Goal: Task Accomplishment & Management: Use online tool/utility

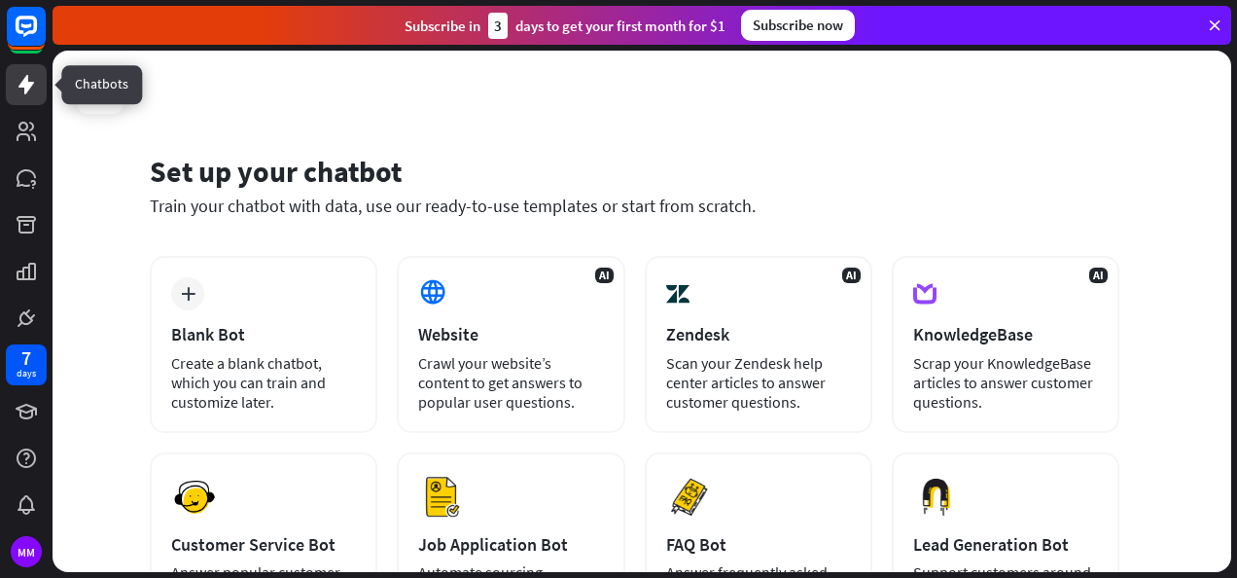
click at [29, 84] on icon at bounding box center [26, 84] width 16 height 19
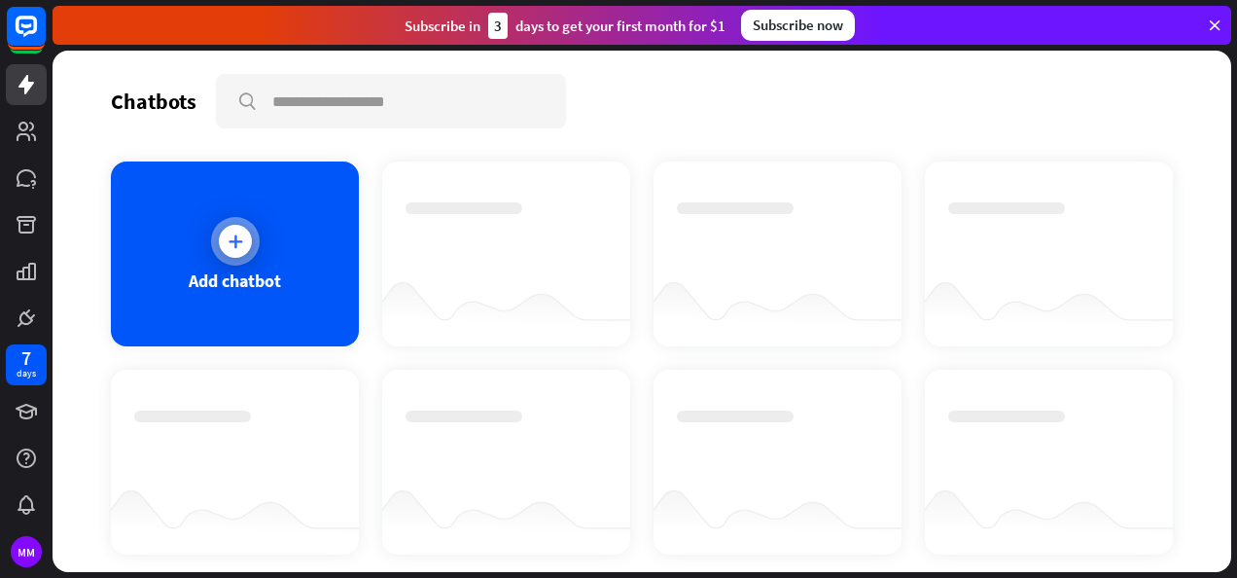
click at [244, 244] on div at bounding box center [235, 241] width 33 height 33
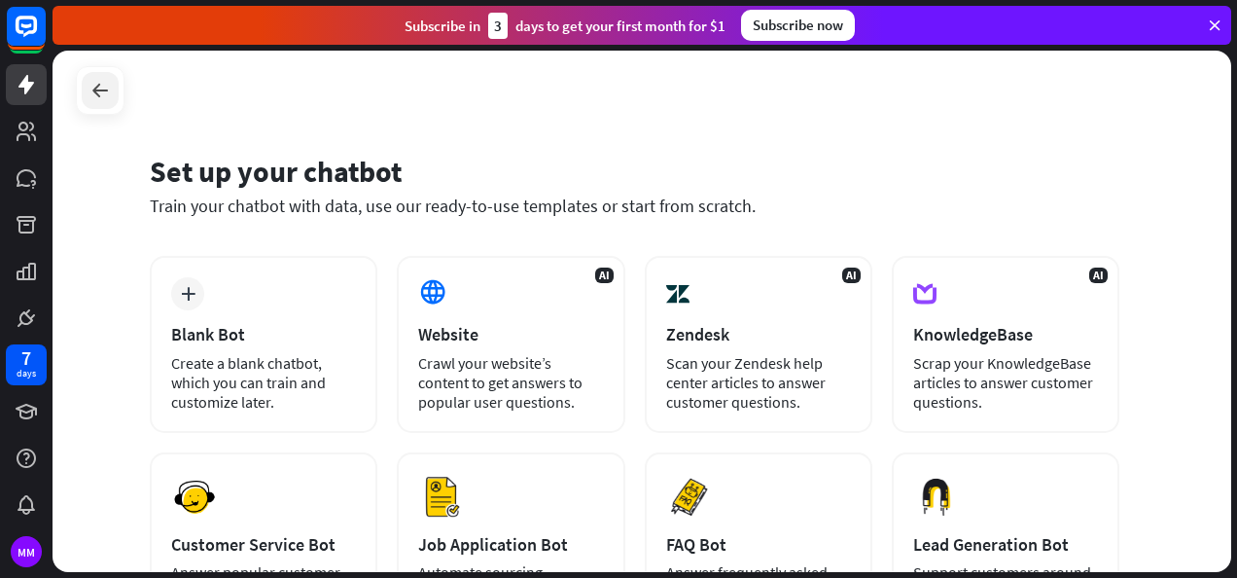
click at [94, 105] on div at bounding box center [100, 90] width 37 height 37
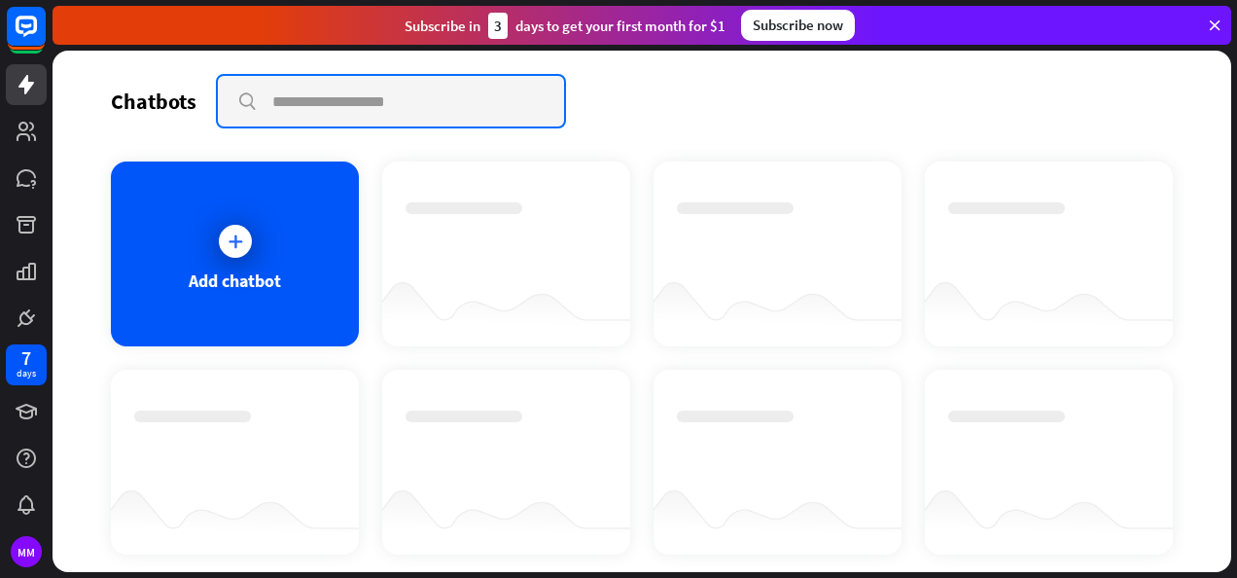
click at [320, 106] on input "text" at bounding box center [391, 101] width 346 height 51
type input "**********"
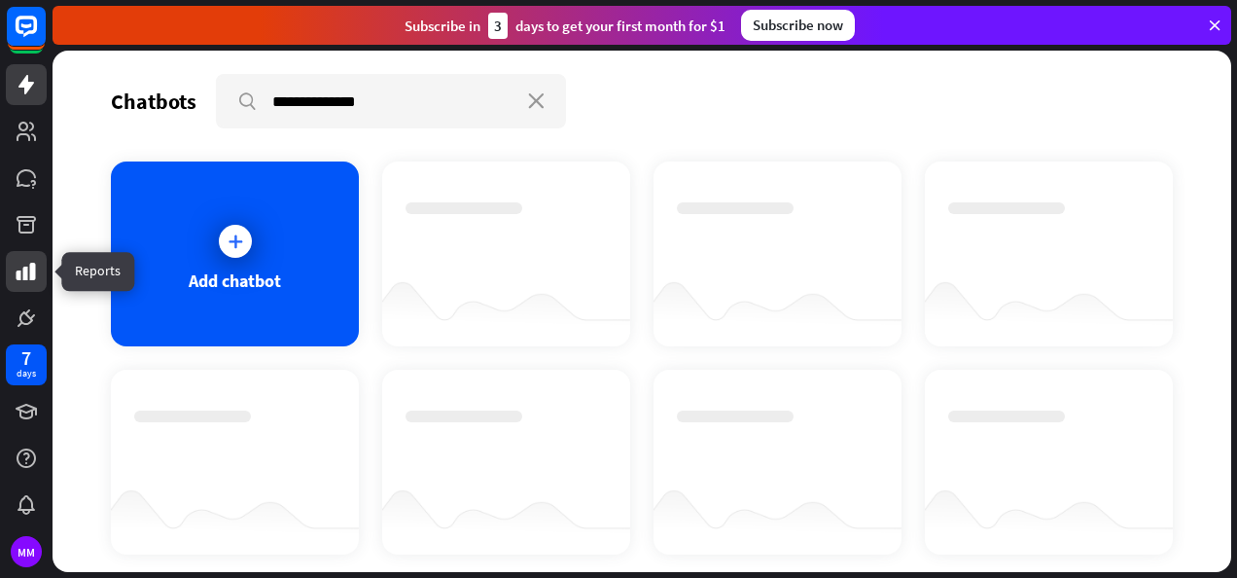
click at [35, 274] on icon at bounding box center [26, 271] width 23 height 23
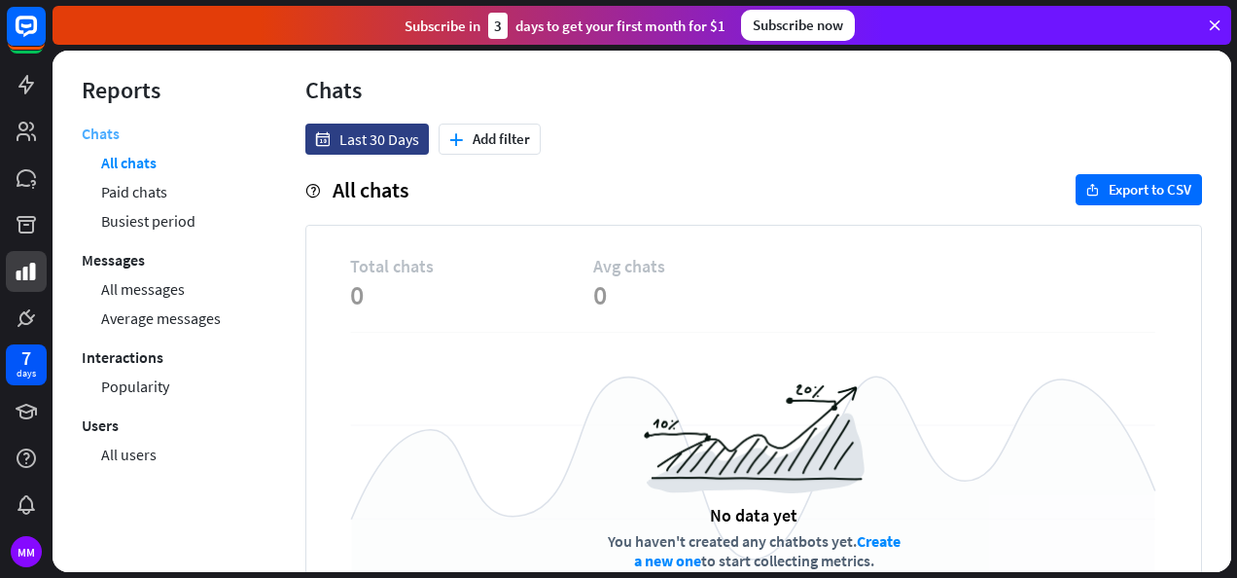
click at [96, 132] on link "Chats" at bounding box center [101, 136] width 38 height 24
click at [1217, 29] on icon at bounding box center [1215, 26] width 18 height 18
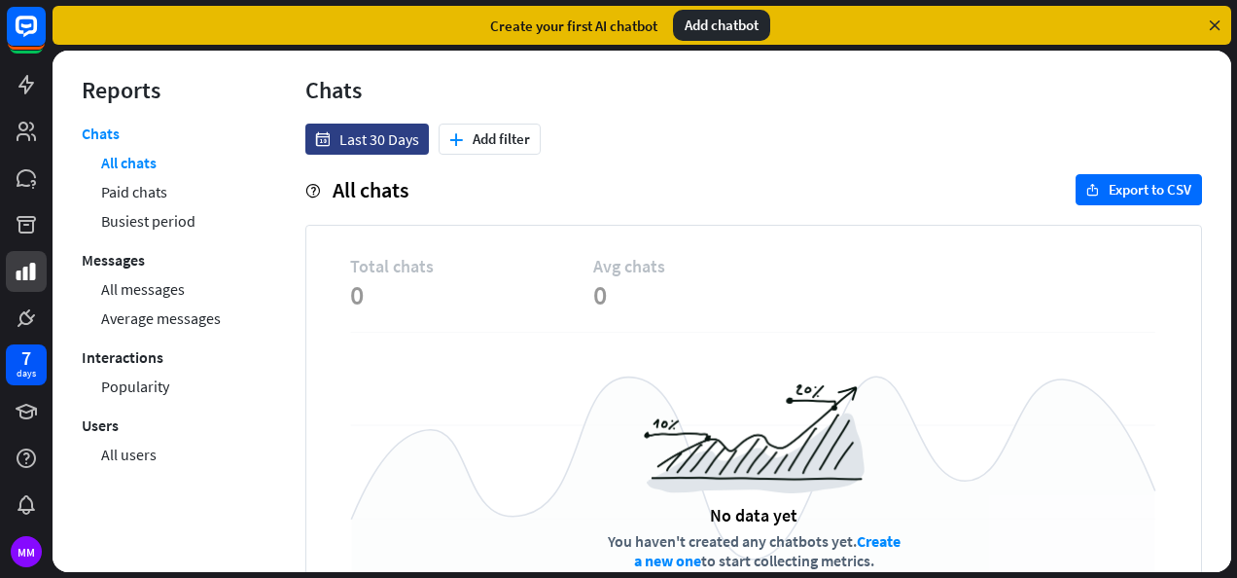
click at [738, 21] on div "Add chatbot" at bounding box center [721, 25] width 97 height 31
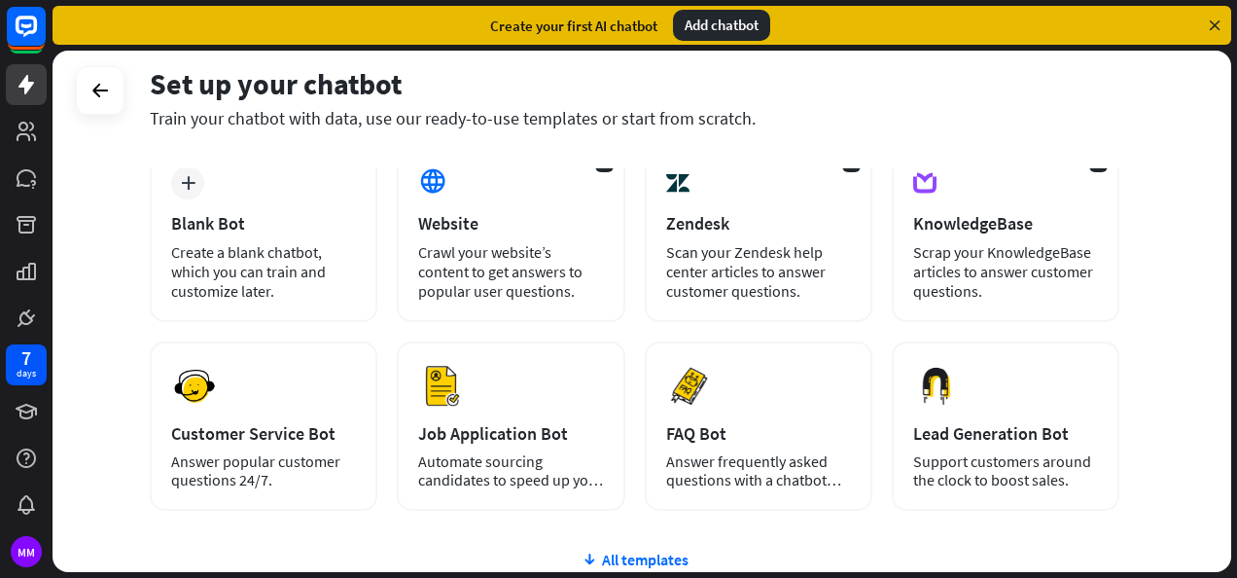
scroll to position [113, 0]
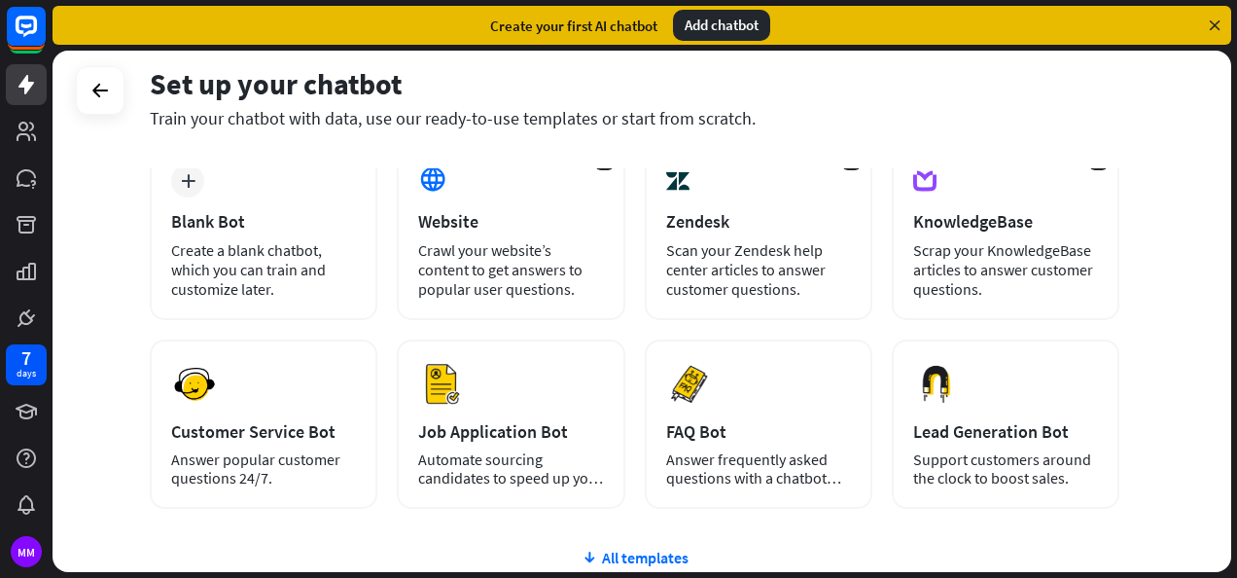
click at [1235, 265] on div "Set up your chatbot Train your chatbot with data, use our ready-to-use template…" at bounding box center [645, 314] width 1184 height 527
drag, startPoint x: 1235, startPoint y: 265, endPoint x: 1240, endPoint y: 310, distance: 46.0
click at [1236, 310] on html "7 days MM close Product Help First steps Get started with ChatBot Help Center F…" at bounding box center [618, 289] width 1237 height 578
drag, startPoint x: 634, startPoint y: 558, endPoint x: 617, endPoint y: 548, distance: 20.0
click at [617, 548] on div "All templates" at bounding box center [635, 556] width 970 height 19
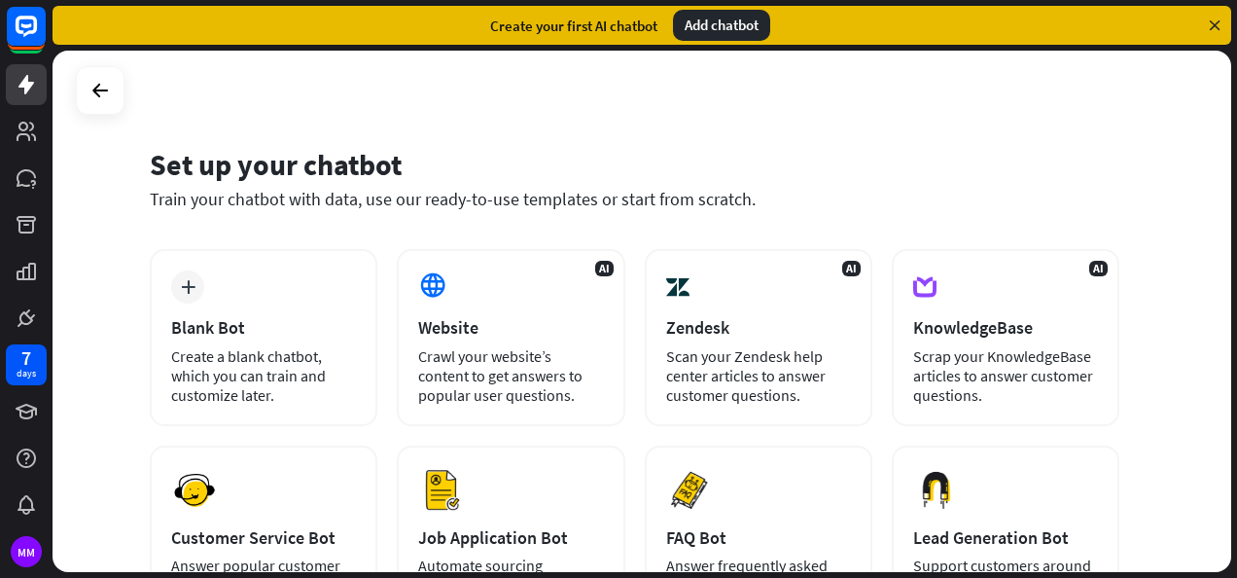
scroll to position [0, 0]
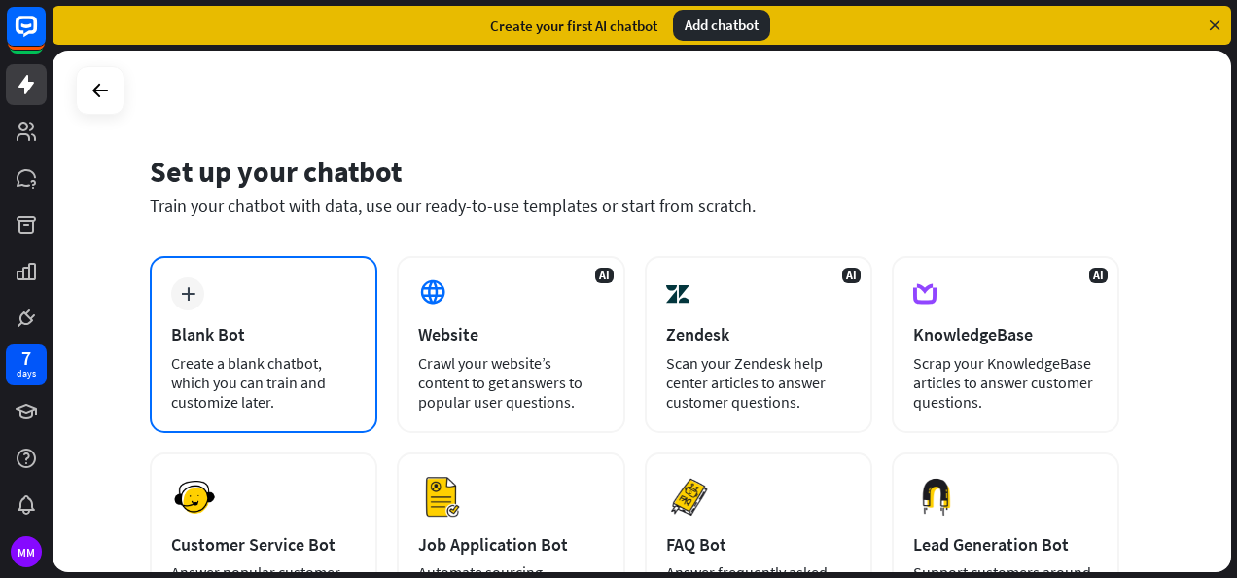
click at [186, 290] on icon "plus" at bounding box center [188, 294] width 15 height 14
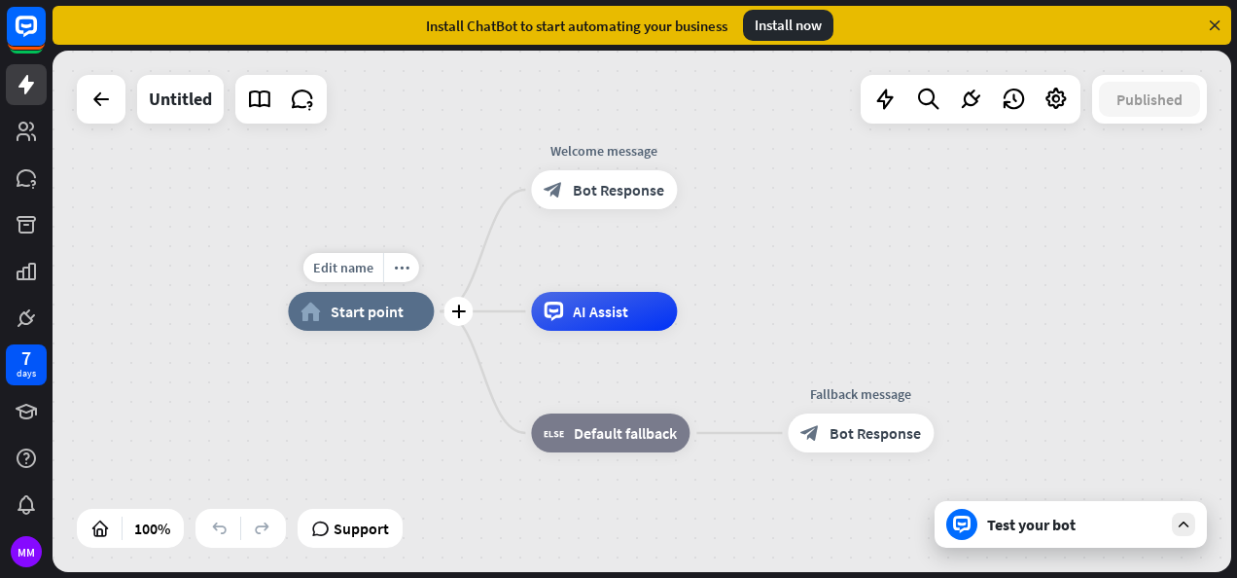
click at [371, 314] on span "Start point" at bounding box center [367, 310] width 73 height 19
click at [933, 230] on div "home_2 Start point Welcome message block_bot_response Bot Response AI Assist bl…" at bounding box center [642, 311] width 1179 height 521
click at [913, 387] on div "more_horiz" at bounding box center [901, 388] width 36 height 29
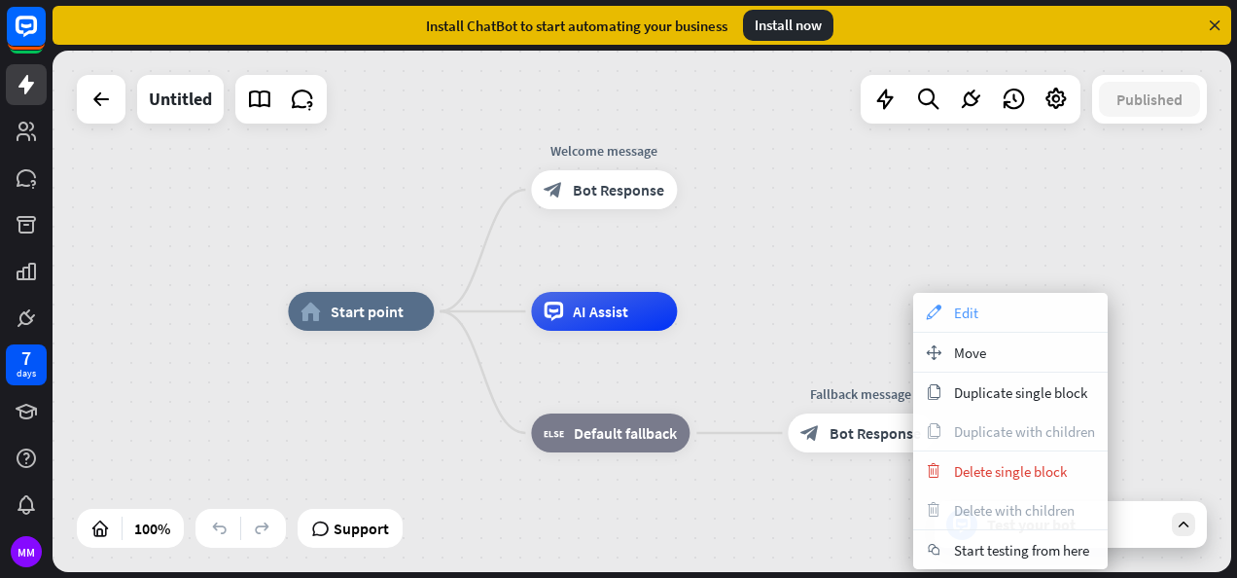
click at [962, 314] on span "Edit" at bounding box center [966, 312] width 24 height 18
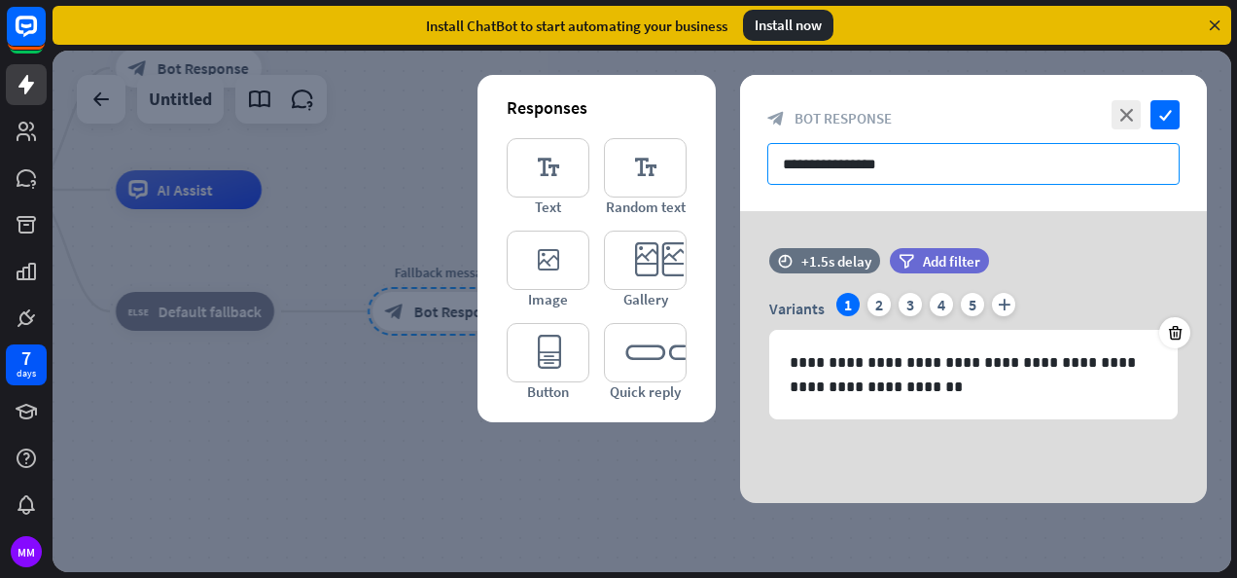
click at [799, 157] on input "**********" at bounding box center [973, 164] width 412 height 42
drag, startPoint x: 901, startPoint y: 165, endPoint x: 740, endPoint y: 172, distance: 161.6
click at [740, 172] on div "**********" at bounding box center [973, 143] width 467 height 136
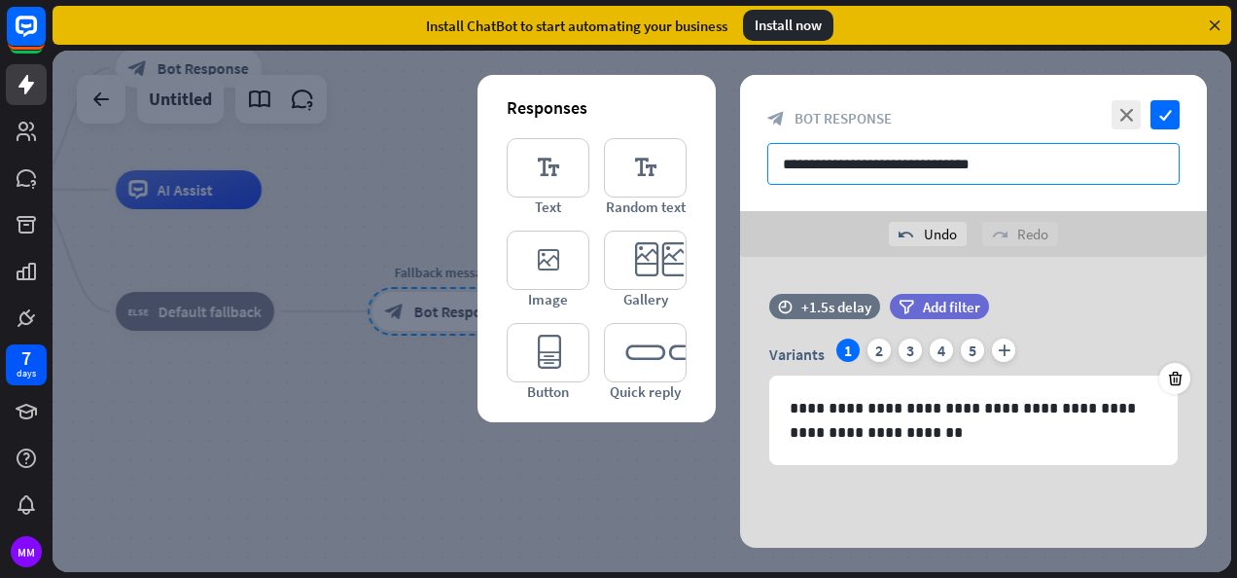
click at [853, 159] on input "**********" at bounding box center [973, 164] width 412 height 42
type input "**********"
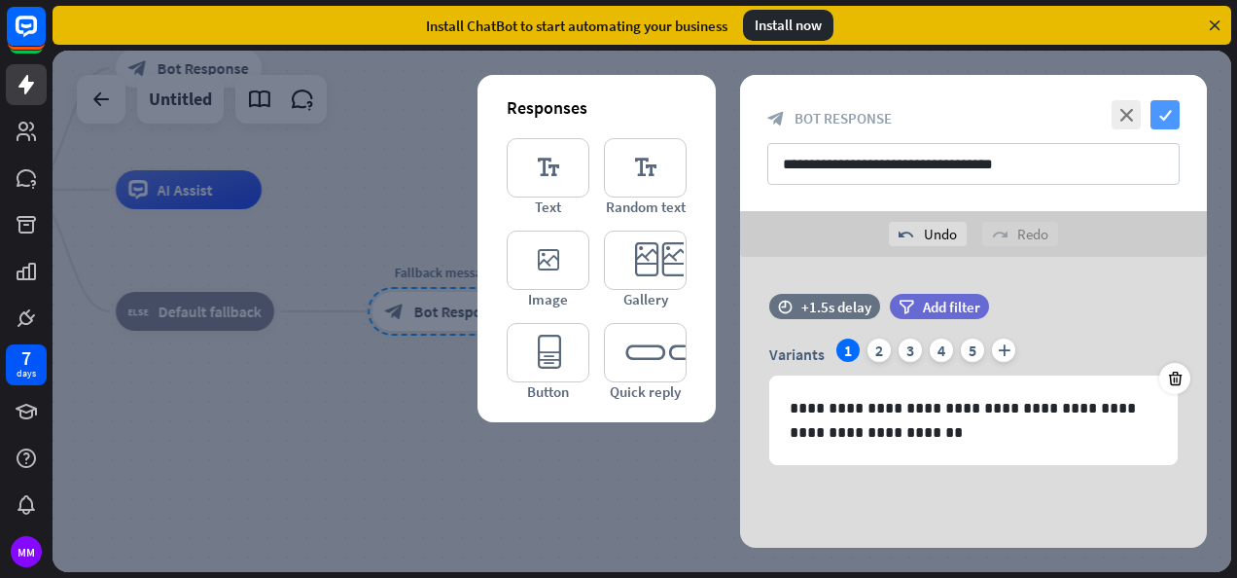
click at [1171, 111] on icon "check" at bounding box center [1164, 114] width 29 height 29
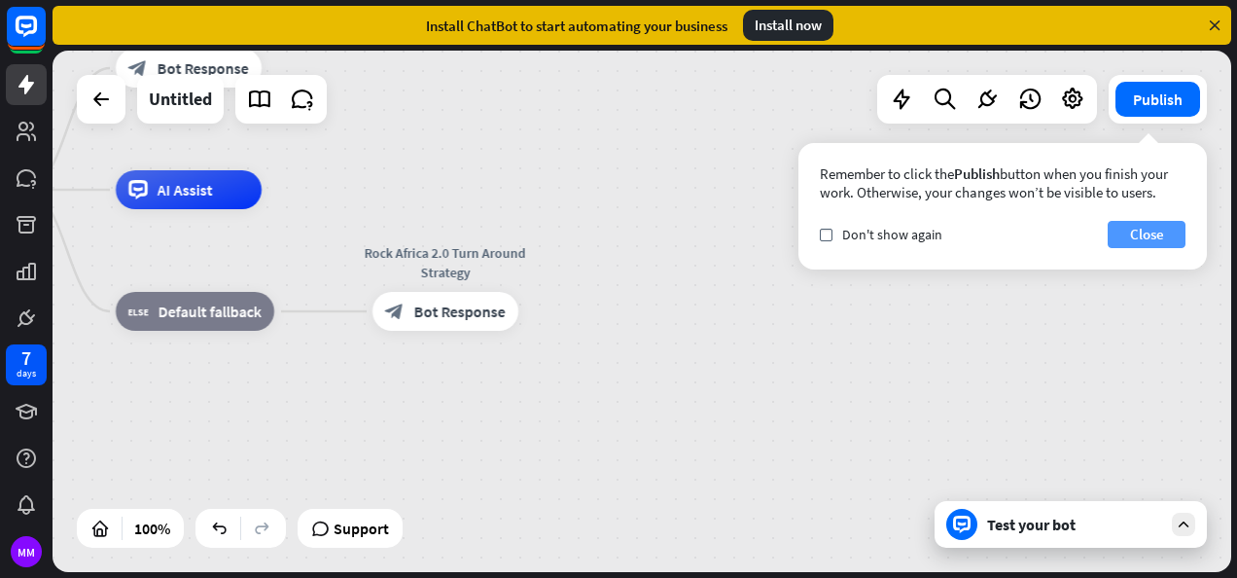
click at [1147, 232] on button "Close" at bounding box center [1147, 234] width 78 height 27
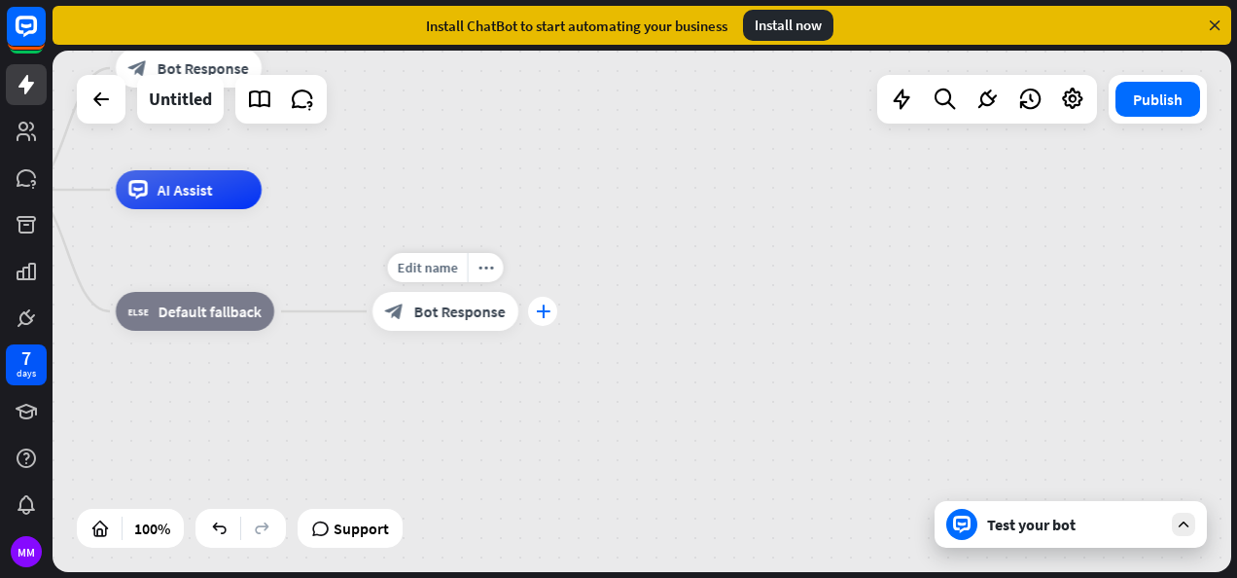
click at [545, 313] on icon "plus" at bounding box center [543, 311] width 15 height 14
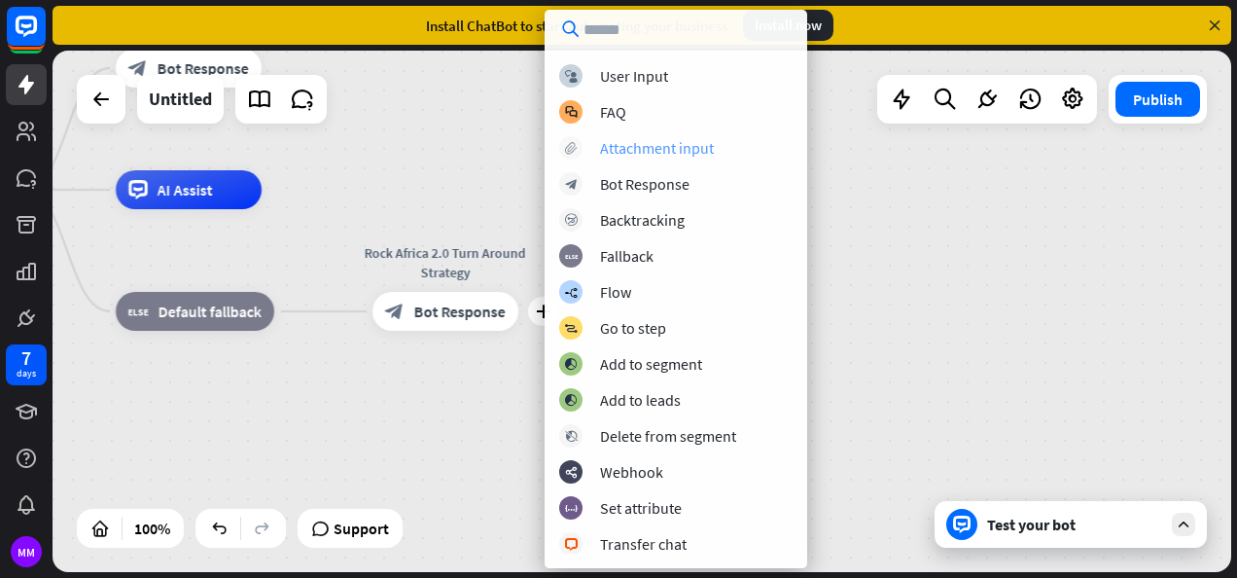
click at [646, 148] on div "Attachment input" at bounding box center [657, 147] width 114 height 19
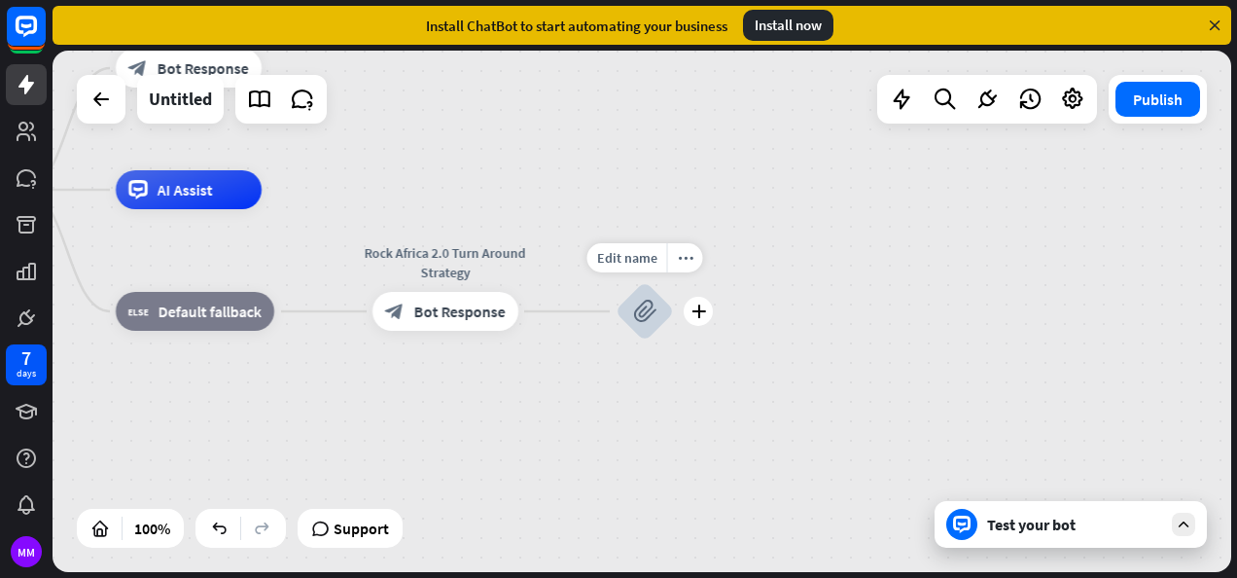
click at [644, 305] on icon "block_attachment" at bounding box center [644, 311] width 23 height 23
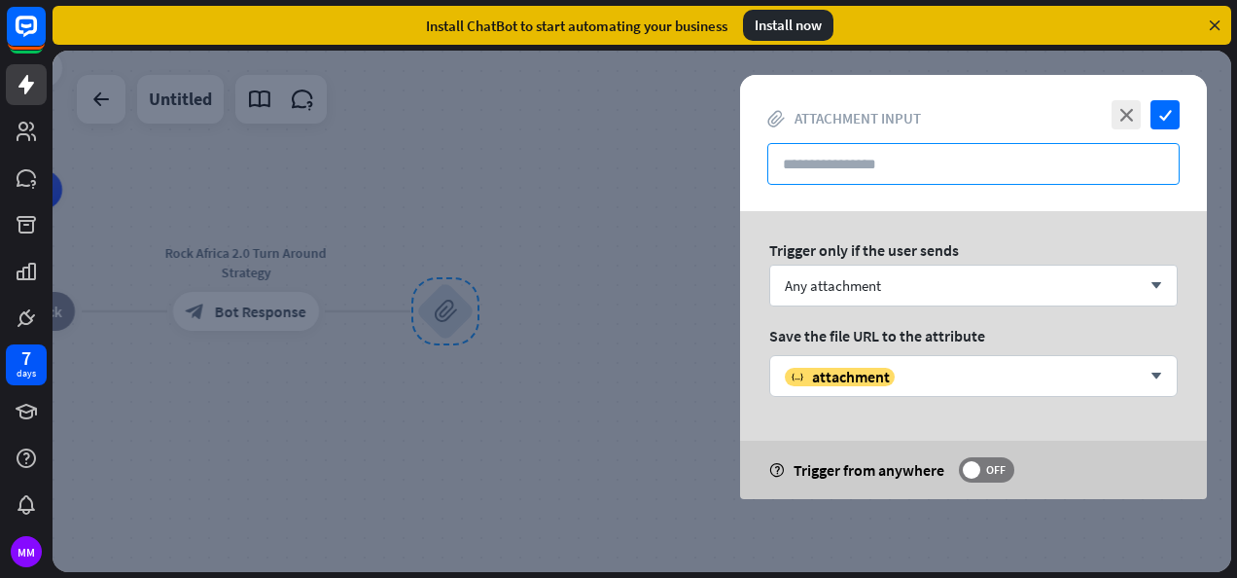
click at [988, 166] on input "text" at bounding box center [973, 164] width 412 height 42
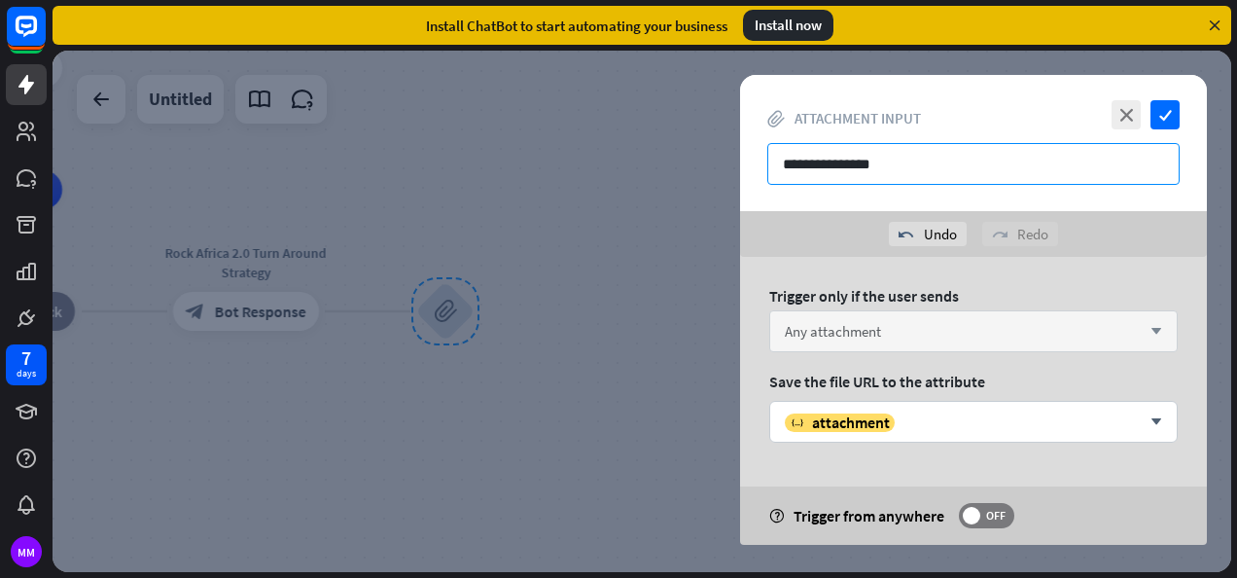
type input "**********"
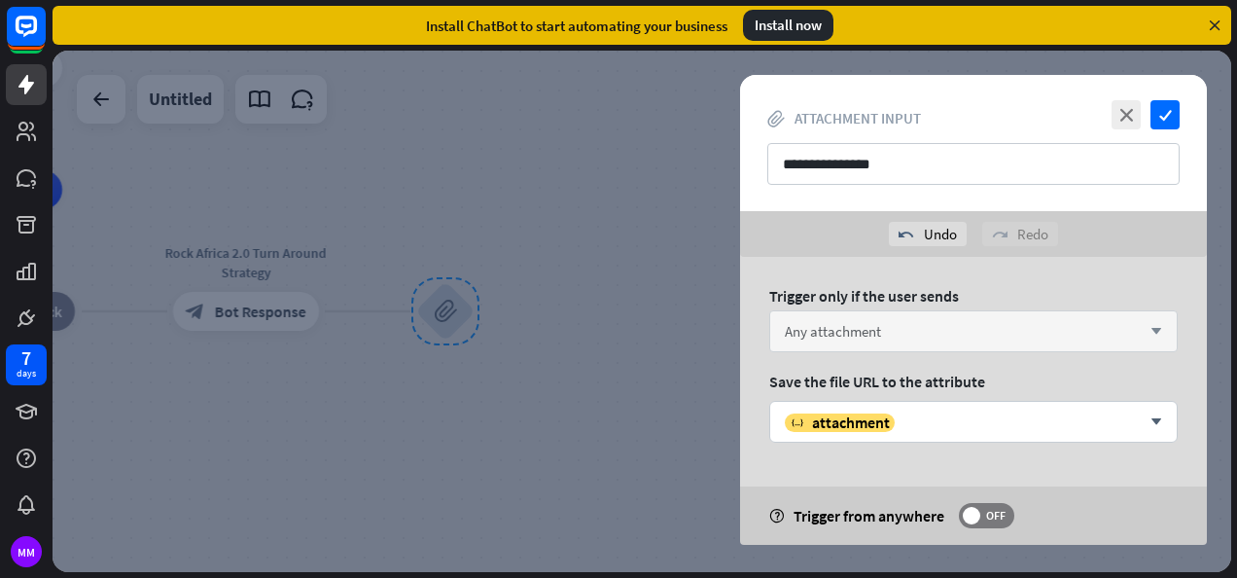
click at [1056, 333] on div "Any attachment arrow_down" at bounding box center [973, 331] width 408 height 42
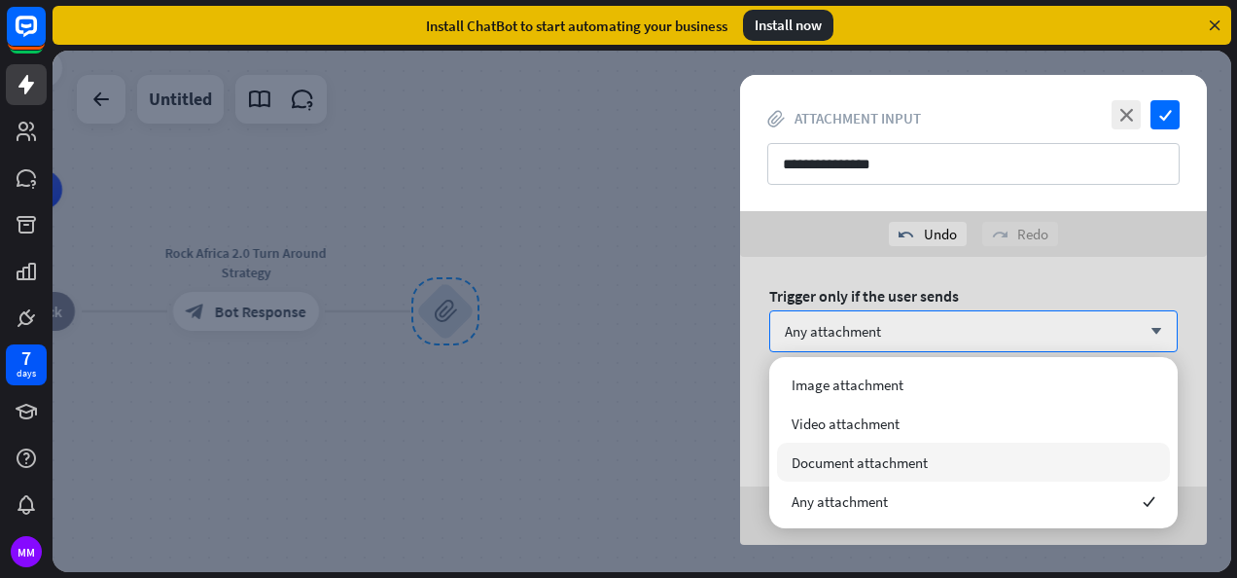
click at [853, 469] on span "Document attachment" at bounding box center [860, 462] width 136 height 18
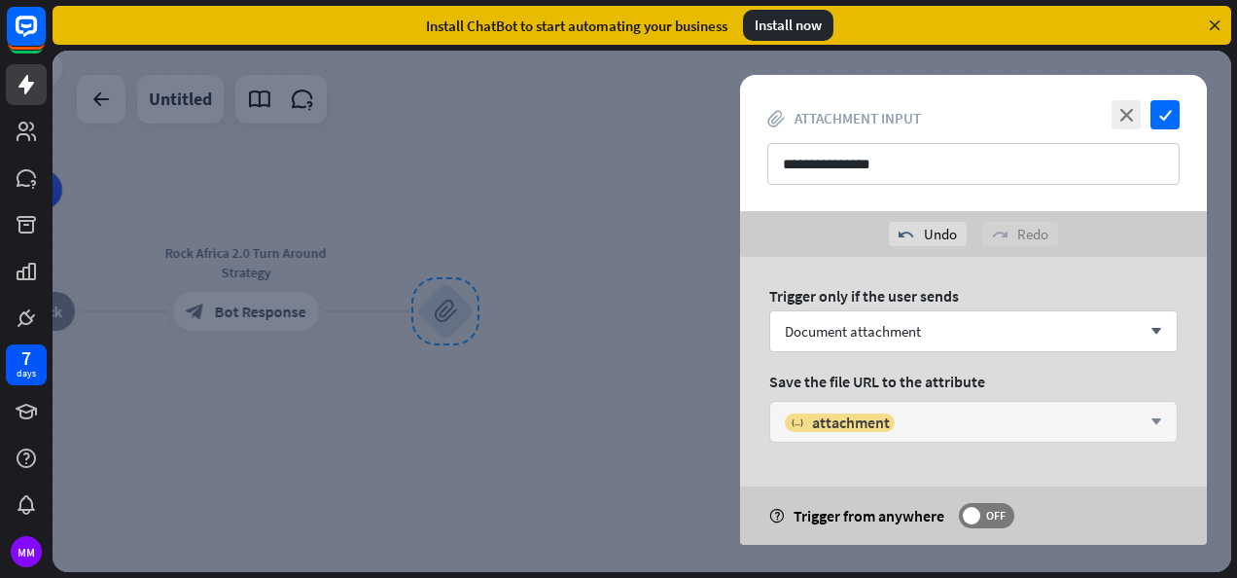
click at [1039, 428] on div "variable attachment" at bounding box center [963, 421] width 356 height 19
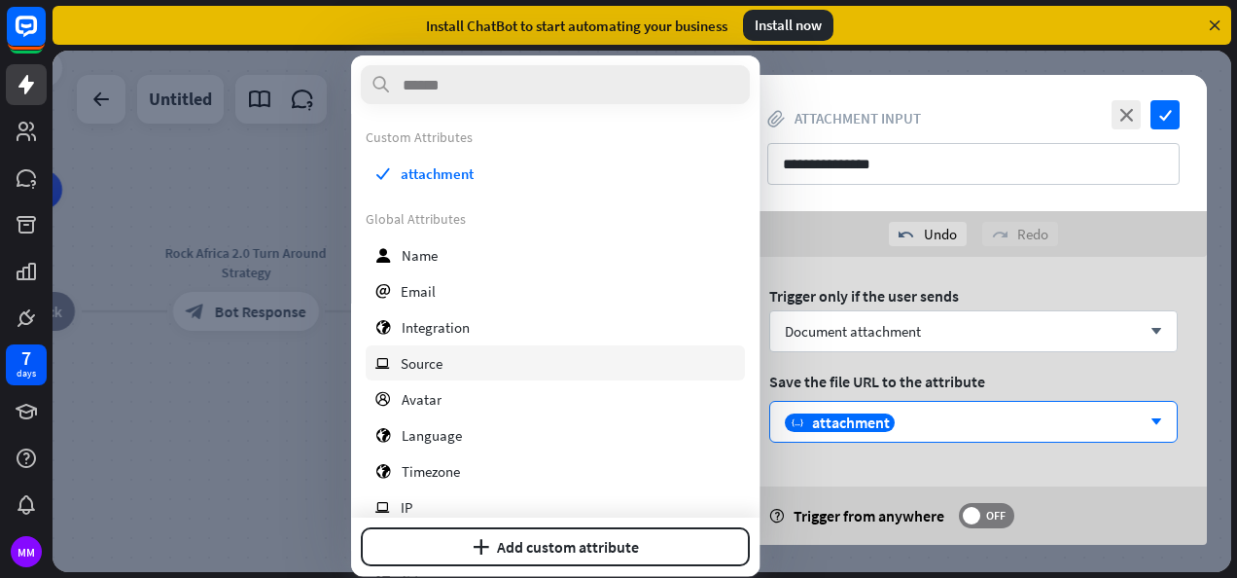
click at [438, 354] on span "Source" at bounding box center [422, 363] width 42 height 18
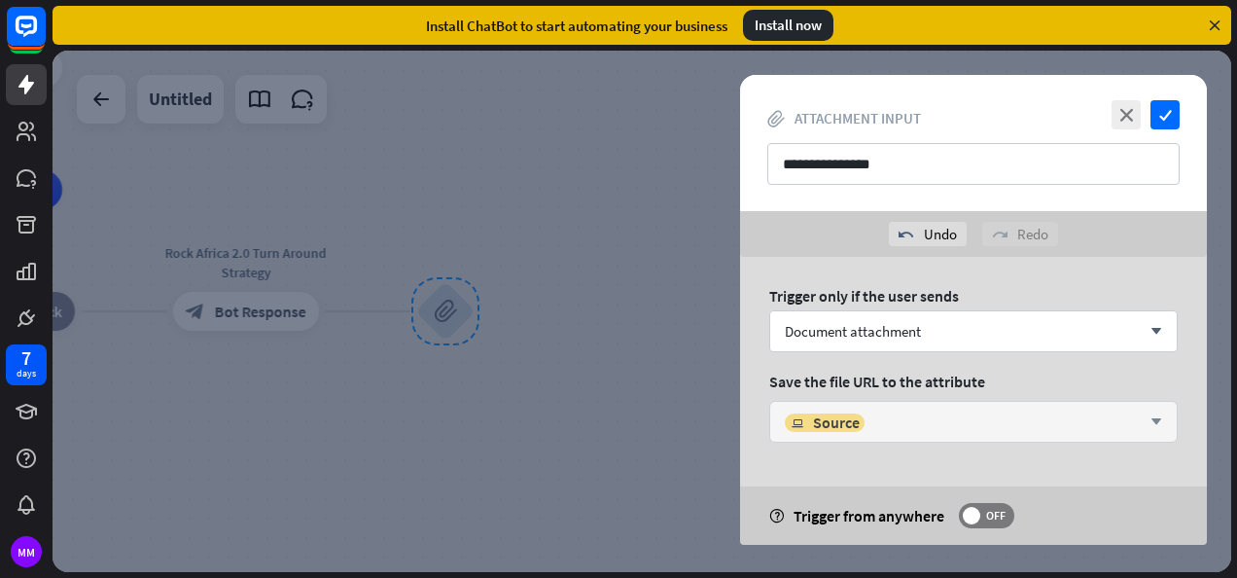
click at [1156, 418] on icon "arrow_down" at bounding box center [1151, 422] width 21 height 12
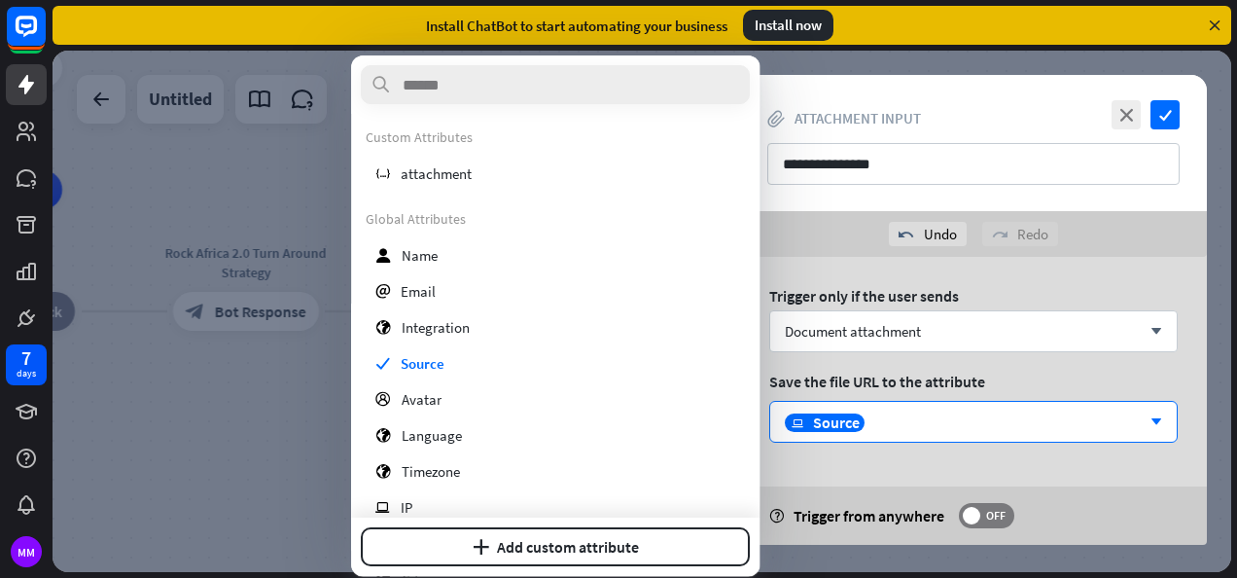
click at [996, 457] on div "Trigger only if the user sends Document attachment arrow_down Save the file URL…" at bounding box center [973, 401] width 467 height 288
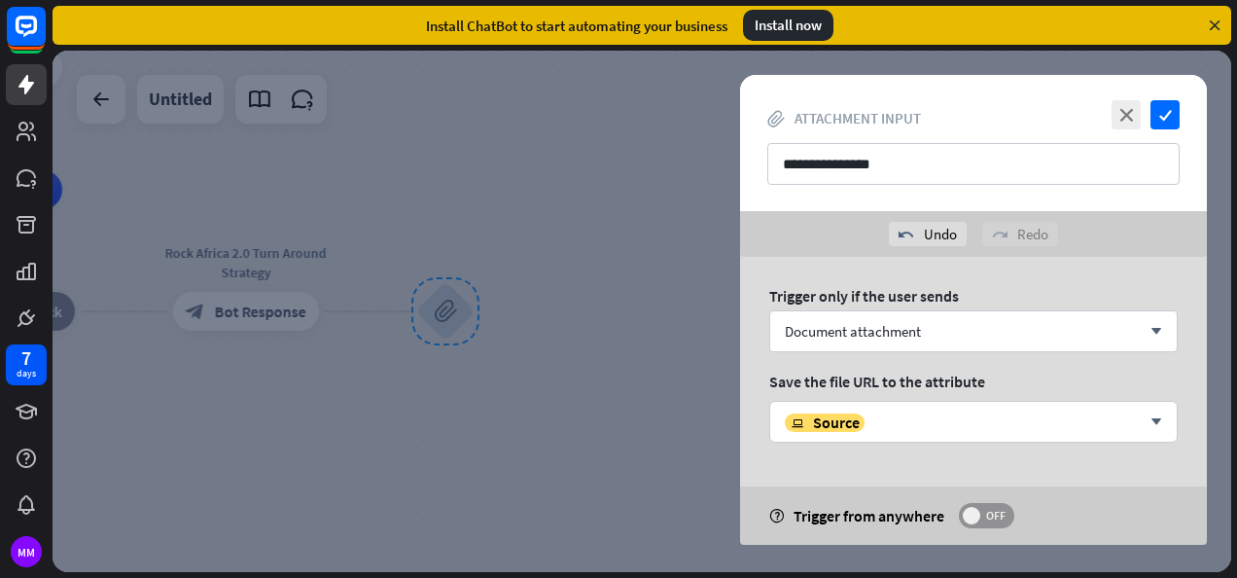
click at [982, 515] on span "OFF" at bounding box center [995, 516] width 30 height 16
click at [1169, 112] on icon "check" at bounding box center [1164, 114] width 29 height 29
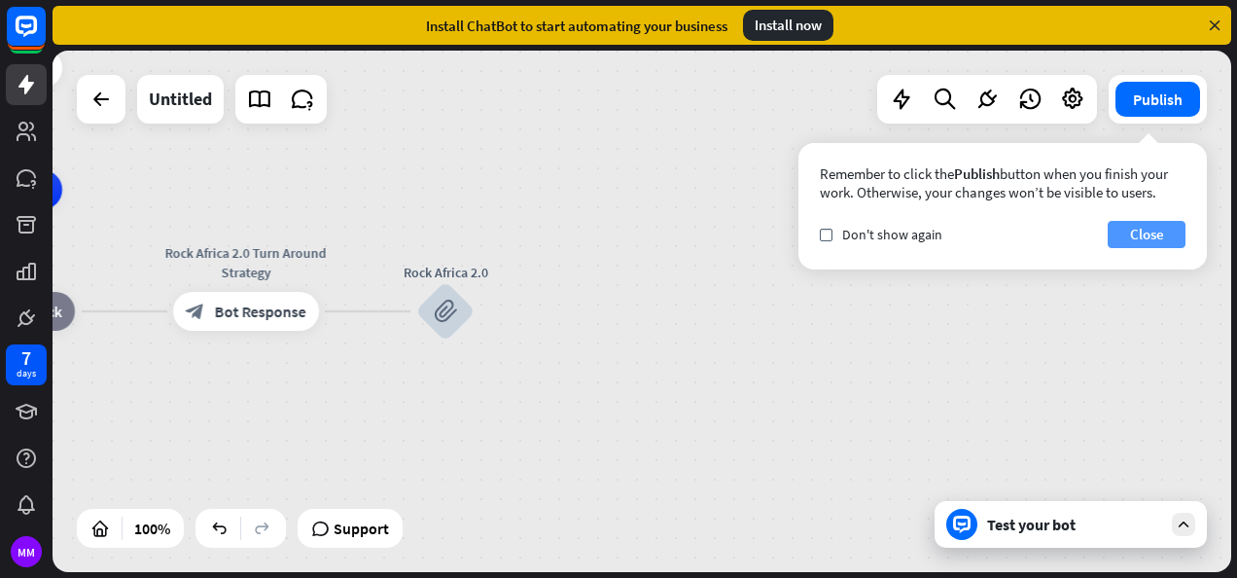
click at [1138, 232] on button "Close" at bounding box center [1147, 234] width 78 height 27
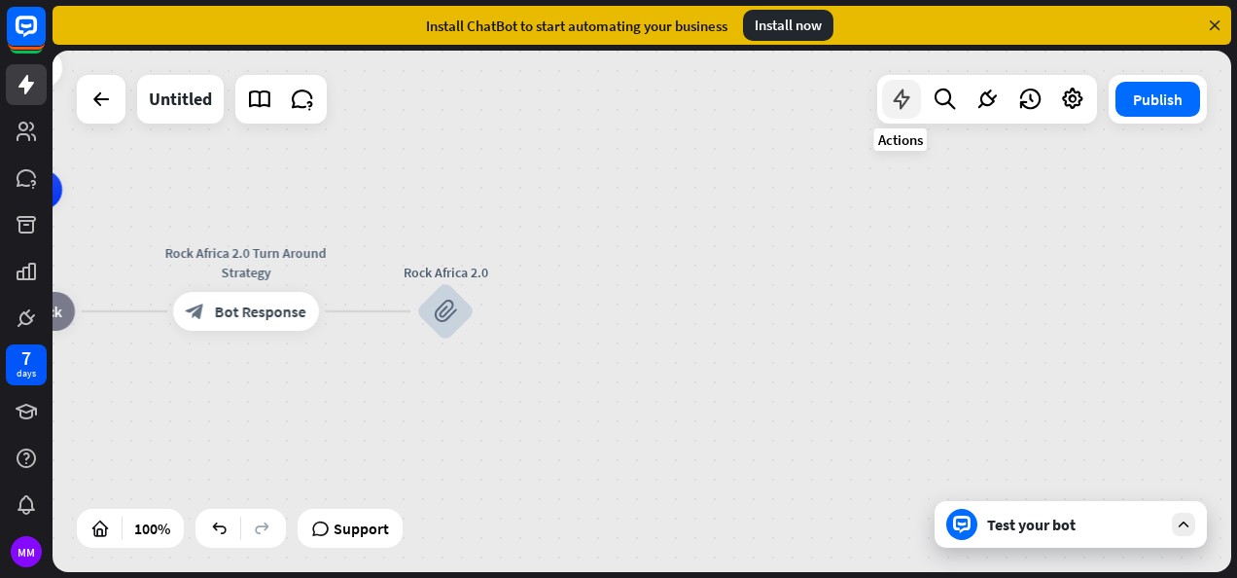
click at [895, 107] on icon at bounding box center [901, 99] width 25 height 25
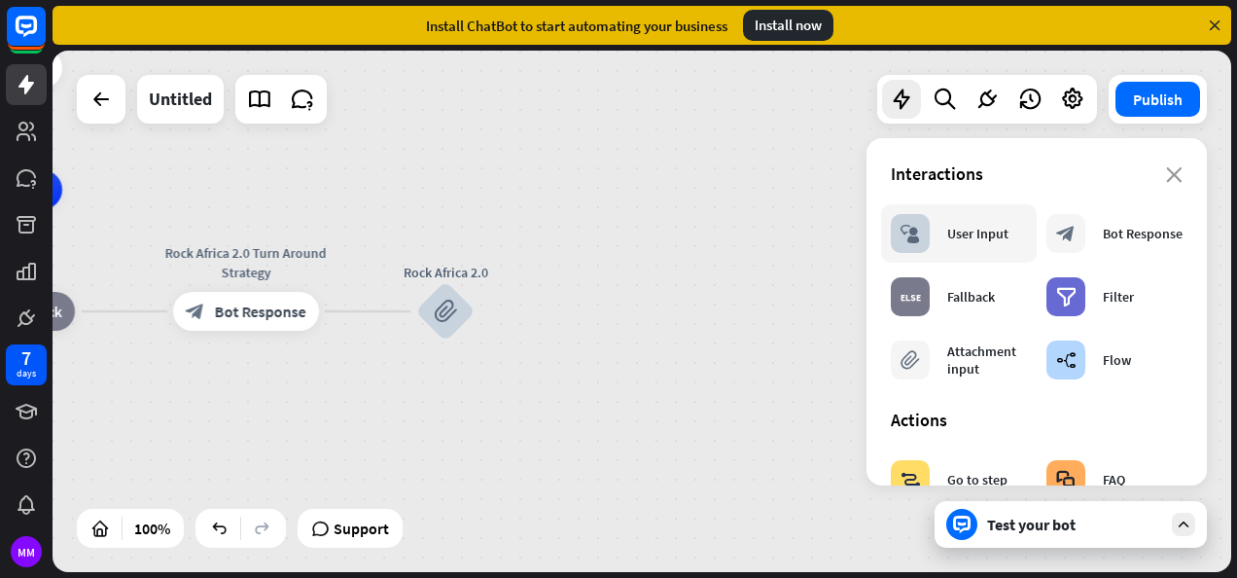
click at [984, 230] on div "User Input" at bounding box center [977, 234] width 61 height 18
click at [957, 234] on div "User Input" at bounding box center [977, 234] width 61 height 18
click at [1089, 236] on div "block_bot_response Bot Response" at bounding box center [1114, 233] width 136 height 39
click at [984, 237] on div "User Input" at bounding box center [977, 234] width 61 height 18
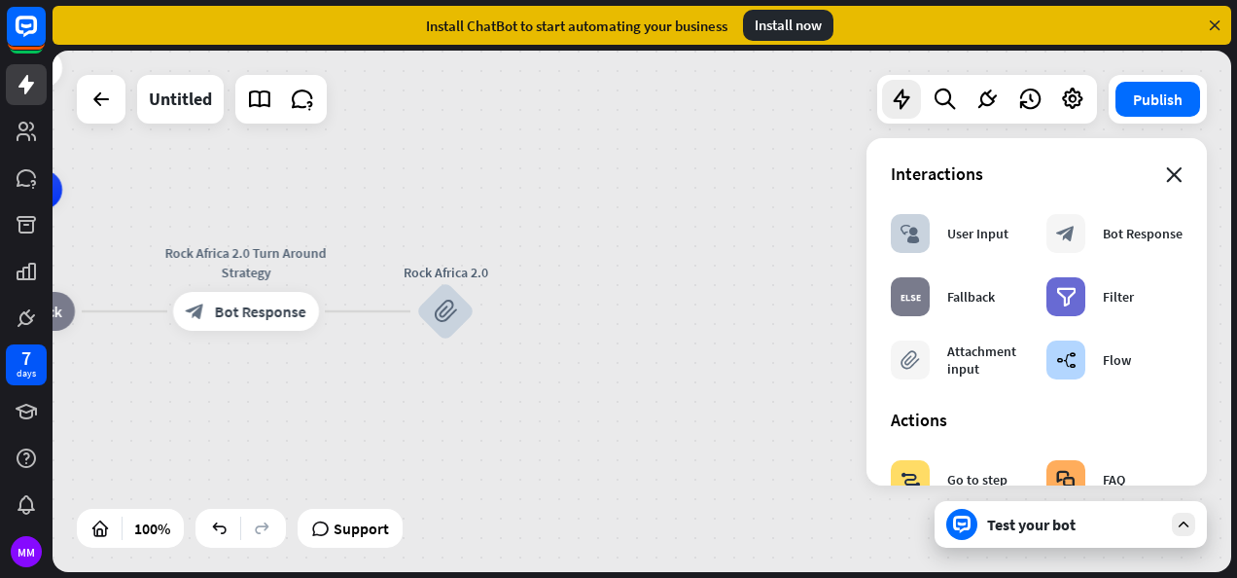
click at [1166, 175] on icon "close" at bounding box center [1174, 175] width 17 height 16
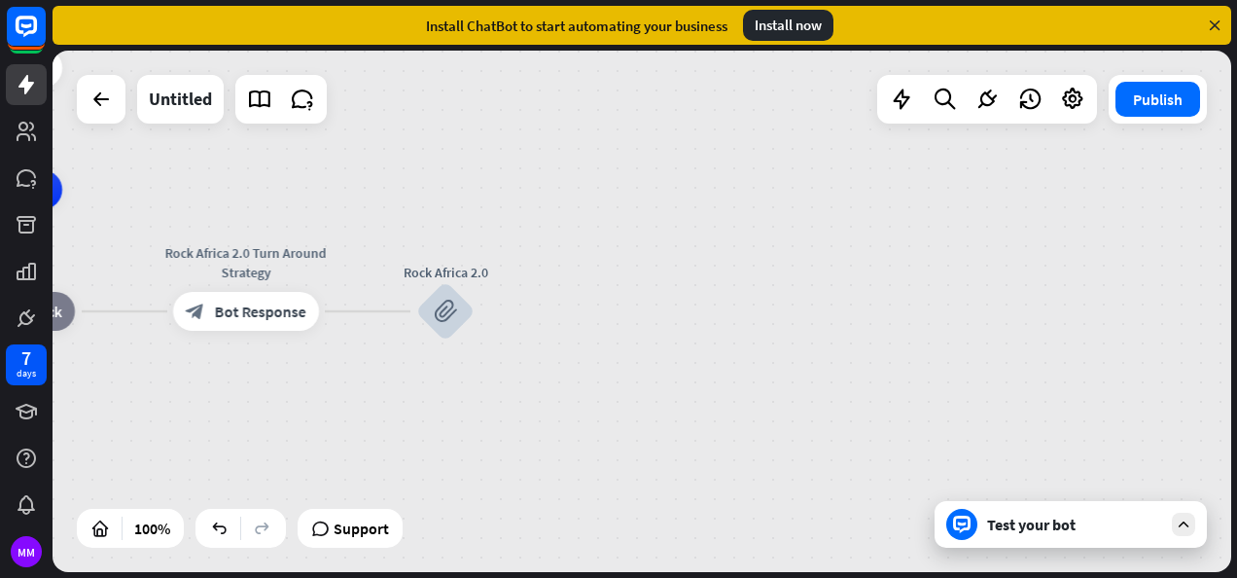
click at [968, 522] on icon at bounding box center [962, 524] width 18 height 18
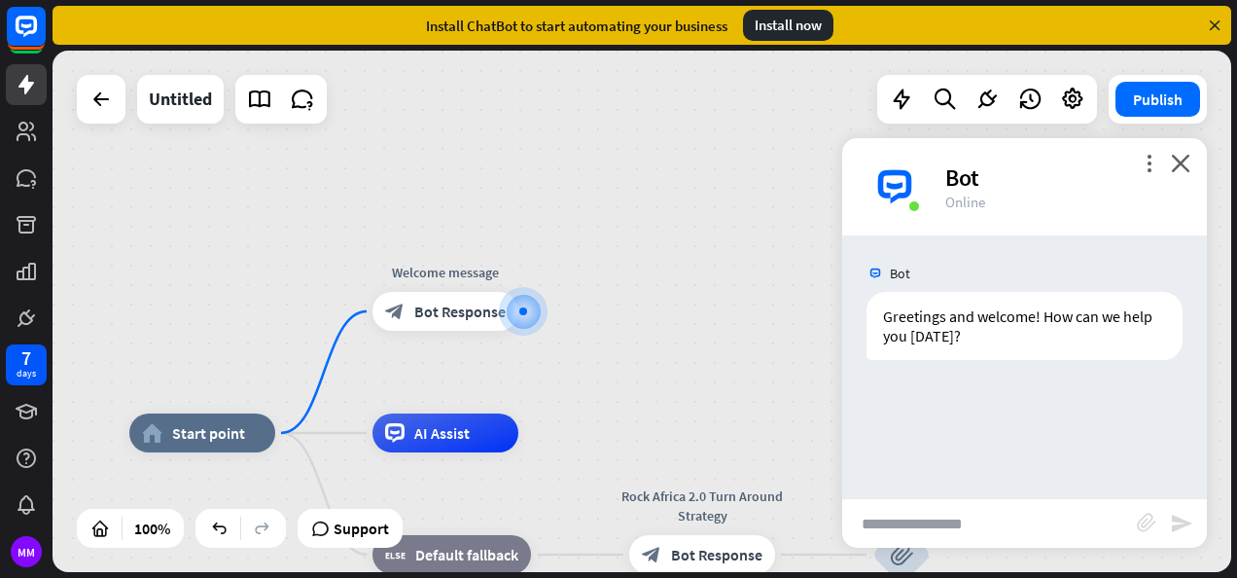
click at [886, 512] on input "text" at bounding box center [989, 523] width 295 height 49
type input "**********"
click at [1184, 522] on icon "send" at bounding box center [1181, 523] width 23 height 23
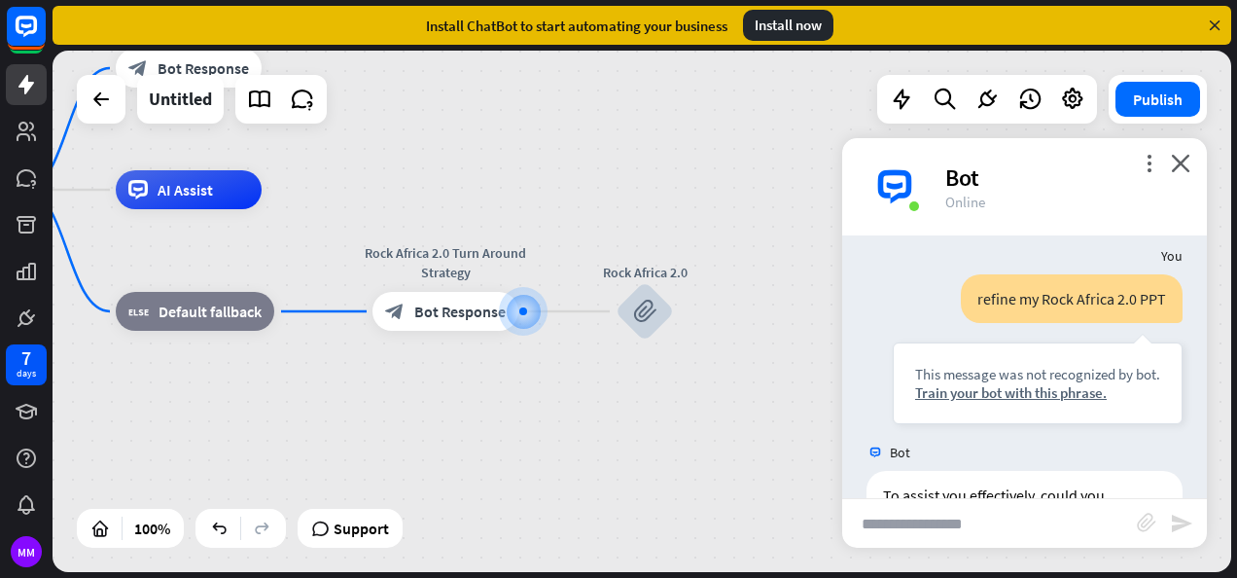
scroll to position [200, 0]
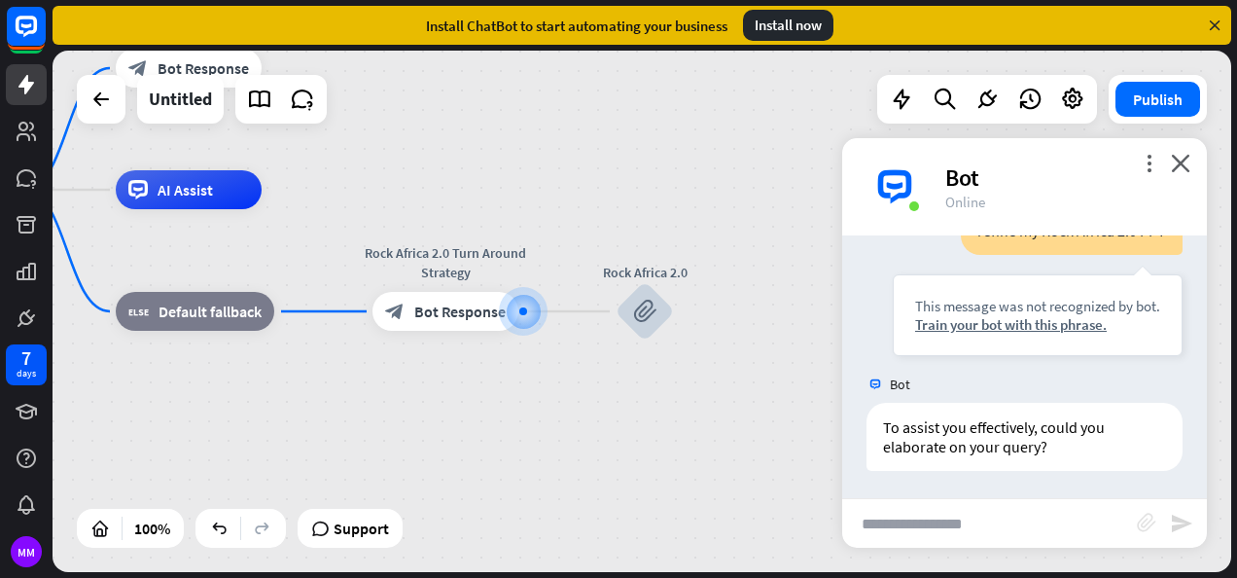
click at [1144, 519] on icon "block_attachment" at bounding box center [1146, 521] width 19 height 19
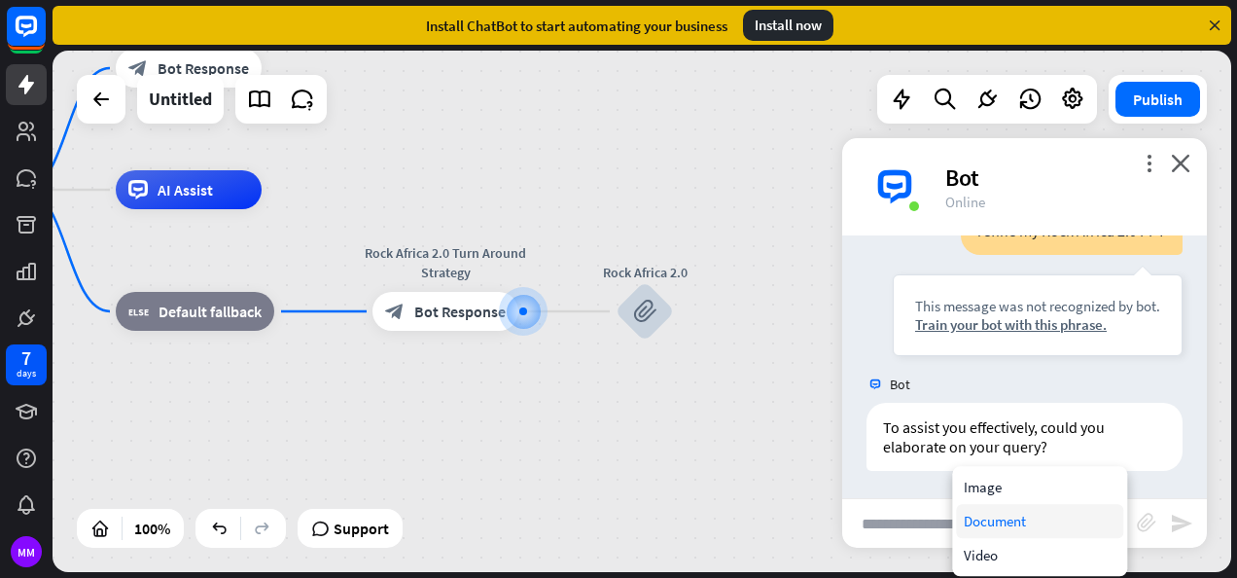
click at [1009, 521] on div "Document" at bounding box center [1039, 521] width 167 height 34
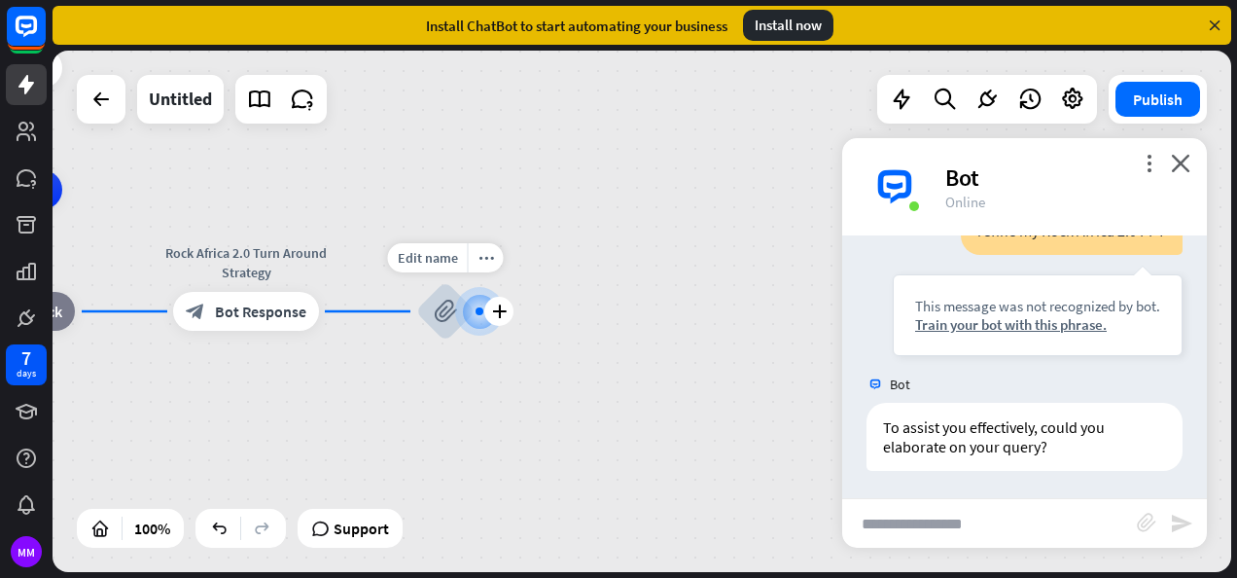
click at [437, 312] on icon "block_attachment" at bounding box center [445, 311] width 23 height 23
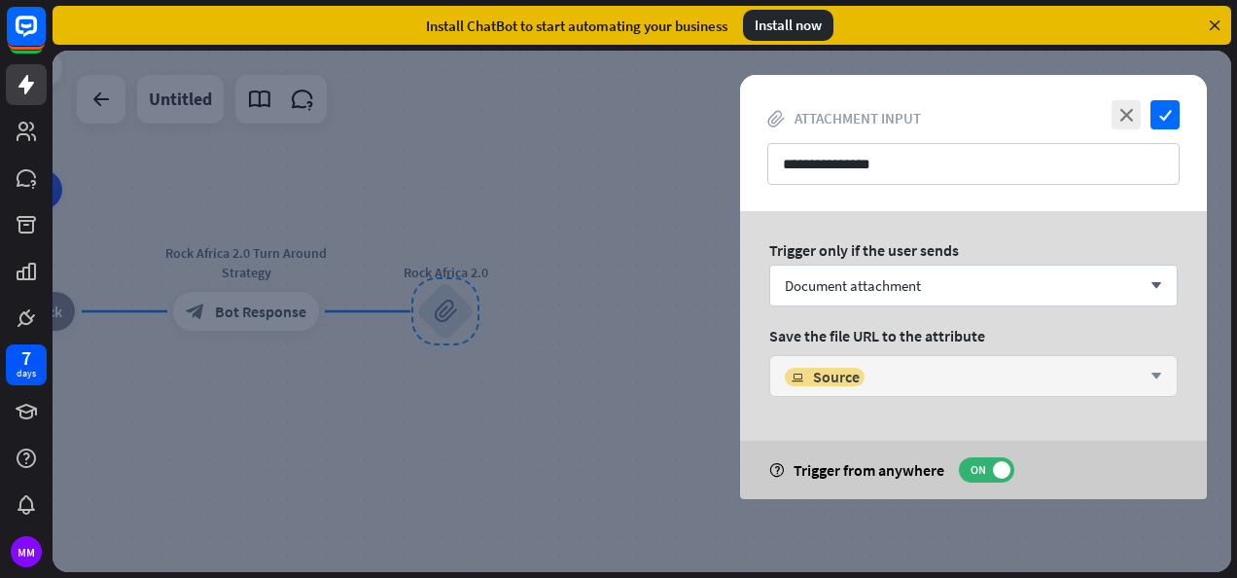
click at [1157, 371] on icon "arrow_down" at bounding box center [1151, 377] width 21 height 12
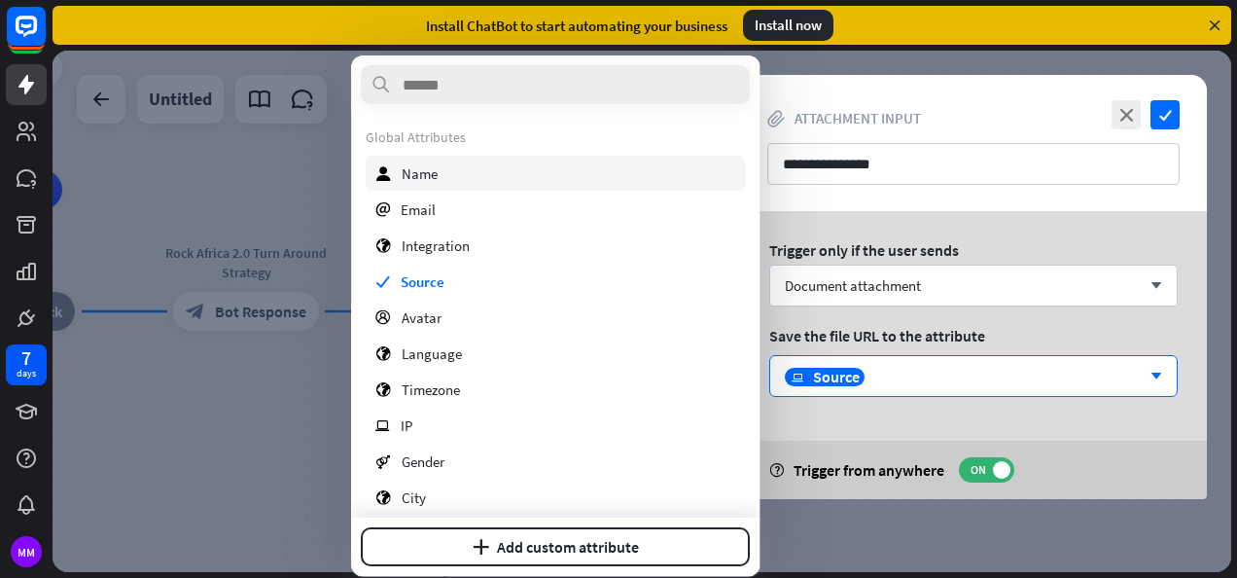
click at [446, 175] on div "user Name" at bounding box center [555, 173] width 379 height 35
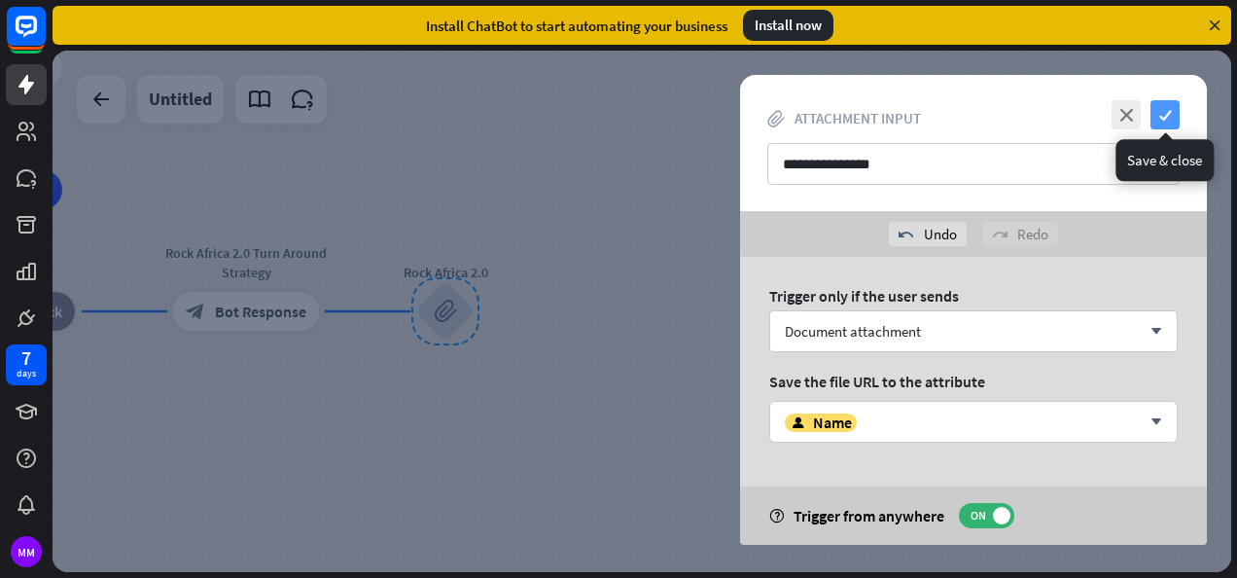
click at [1168, 110] on icon "check" at bounding box center [1164, 114] width 29 height 29
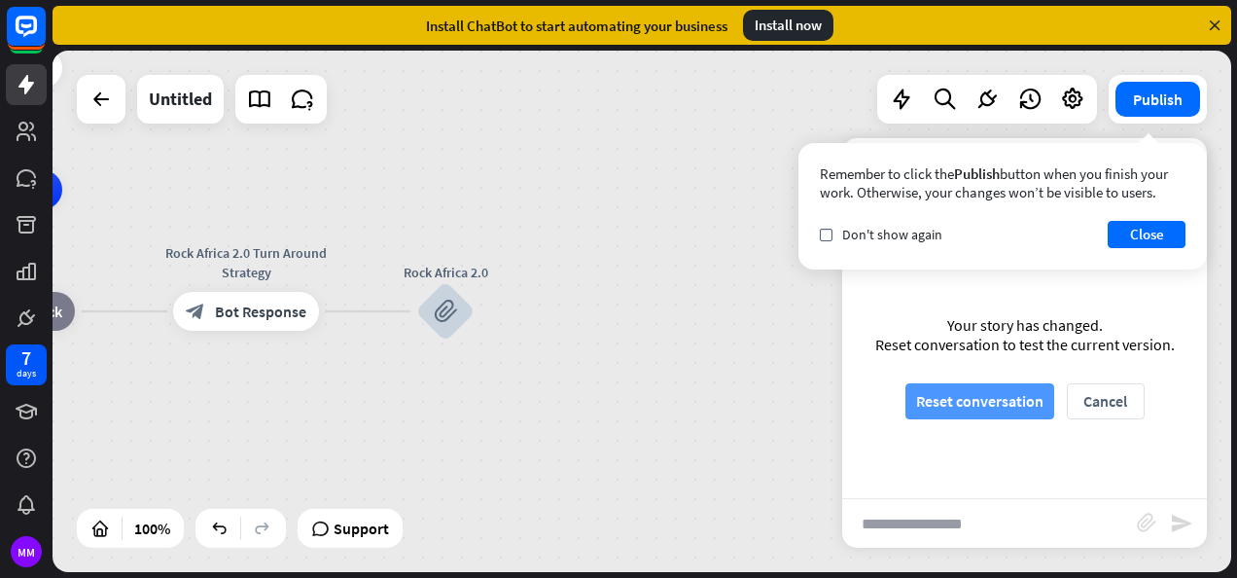
click at [1005, 397] on button "Reset conversation" at bounding box center [979, 401] width 149 height 36
